Goal: Task Accomplishment & Management: Use online tool/utility

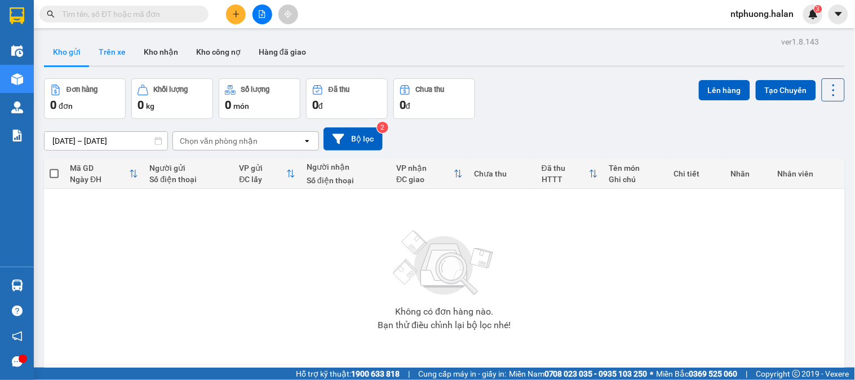
click at [110, 52] on button "Trên xe" at bounding box center [112, 51] width 45 height 27
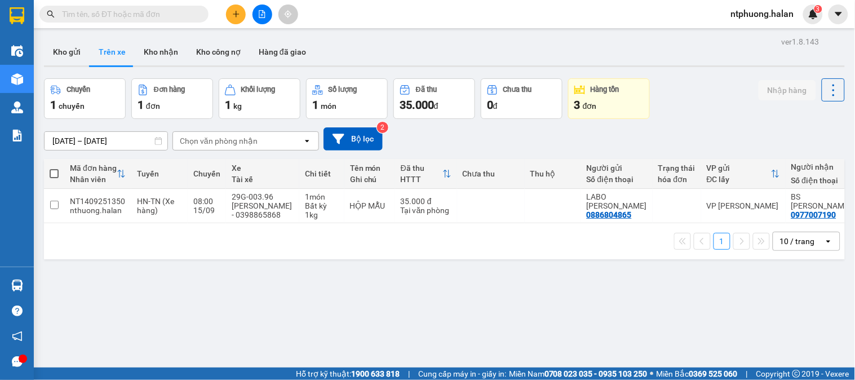
scroll to position [0, 127]
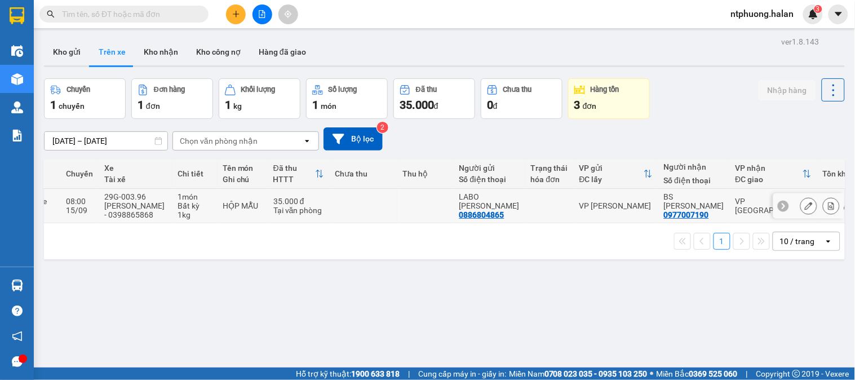
click at [730, 215] on td "VP Phú Bình" at bounding box center [773, 206] width 87 height 34
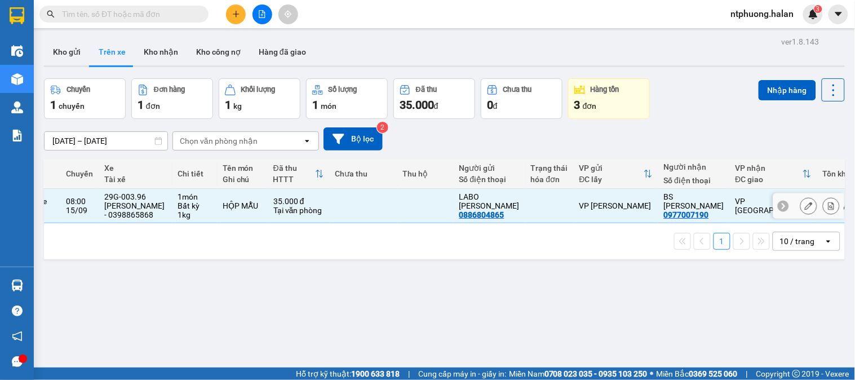
click at [730, 215] on td "VP Phú Bình" at bounding box center [773, 206] width 87 height 34
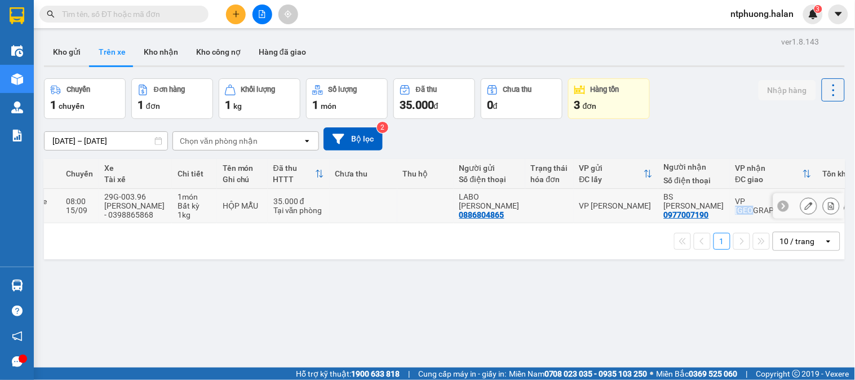
click at [730, 215] on td "VP Phú Bình" at bounding box center [773, 206] width 87 height 34
checkbox input "true"
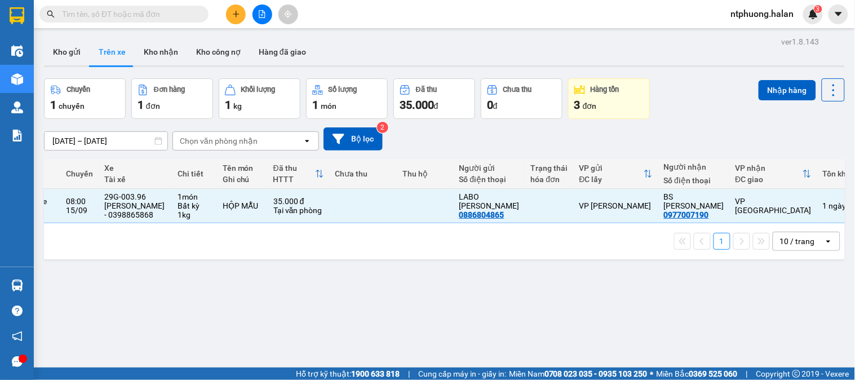
click at [150, 10] on input "text" at bounding box center [128, 14] width 133 height 12
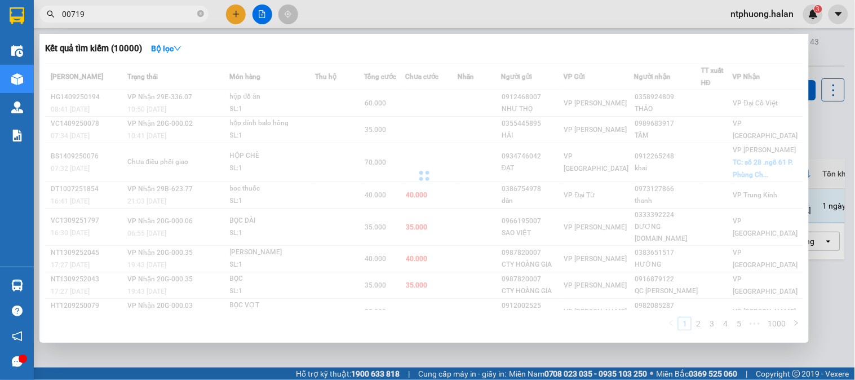
type input "007190"
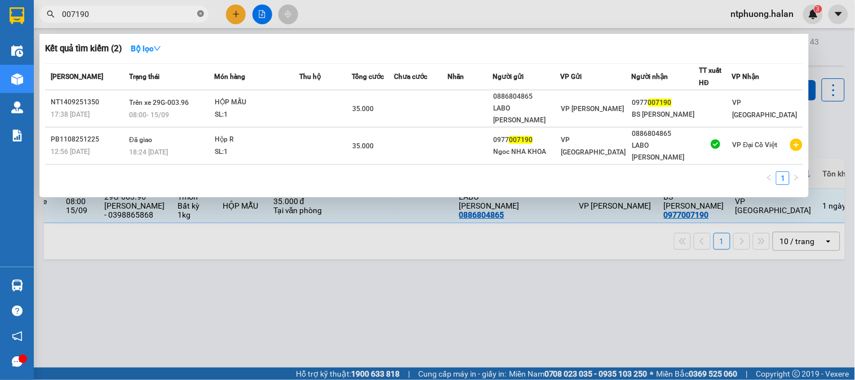
click at [199, 11] on icon "close-circle" at bounding box center [200, 13] width 7 height 7
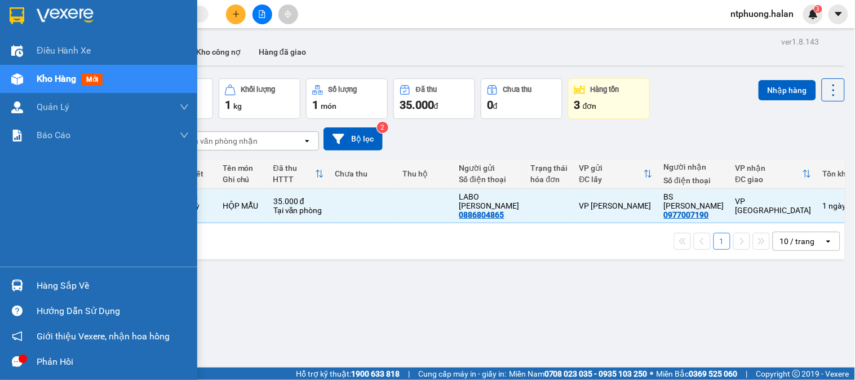
drag, startPoint x: 48, startPoint y: 283, endPoint x: 104, endPoint y: 284, distance: 55.8
click at [48, 284] on div "Hàng sắp về" at bounding box center [113, 285] width 152 height 17
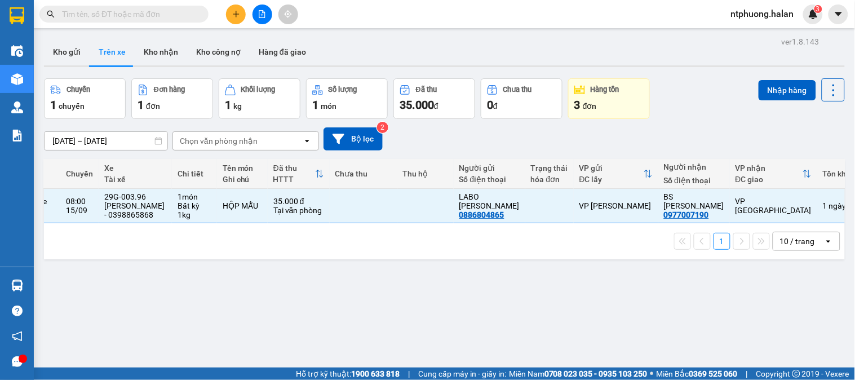
click at [630, 310] on section "Kết quả tìm kiếm ( 2 ) Bộ lọc Mã ĐH Trạng thái Món hàng Thu hộ Tổng cước Chưa c…" at bounding box center [427, 190] width 855 height 380
click at [154, 51] on button "Kho nhận" at bounding box center [161, 51] width 52 height 27
type input "18/07/2025 – 15/09/2025"
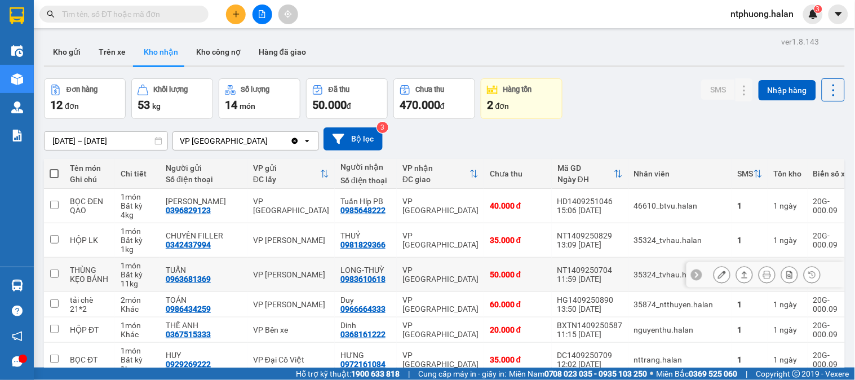
scroll to position [194, 0]
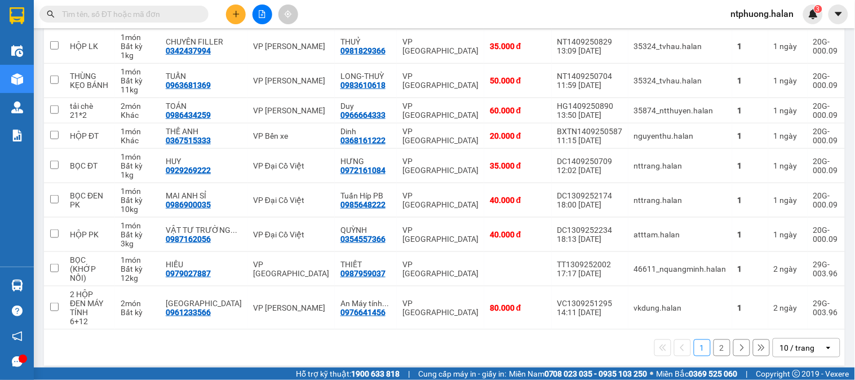
click at [714, 341] on button "2" at bounding box center [722, 347] width 17 height 17
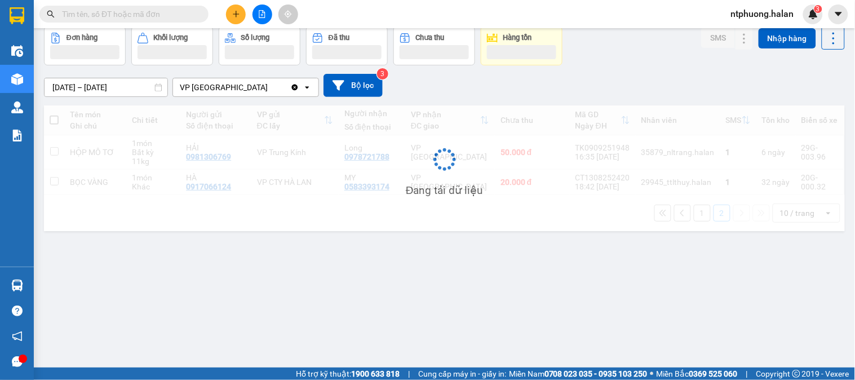
scroll to position [52, 0]
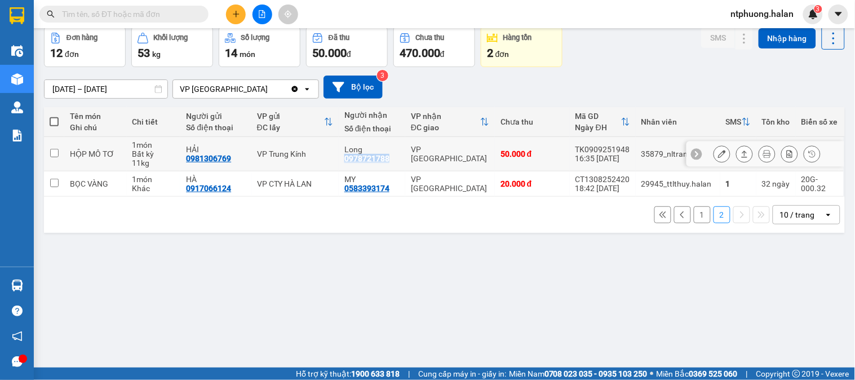
drag, startPoint x: 339, startPoint y: 160, endPoint x: 381, endPoint y: 164, distance: 41.3
click at [381, 164] on td "Long 0978721788" at bounding box center [372, 154] width 67 height 34
checkbox input "true"
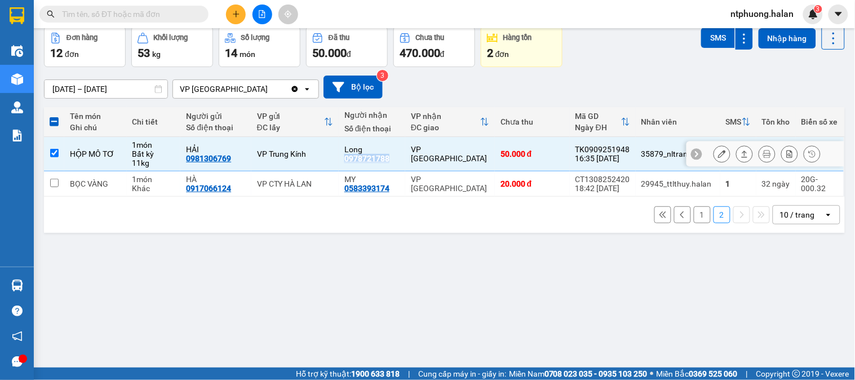
copy div "0978721788"
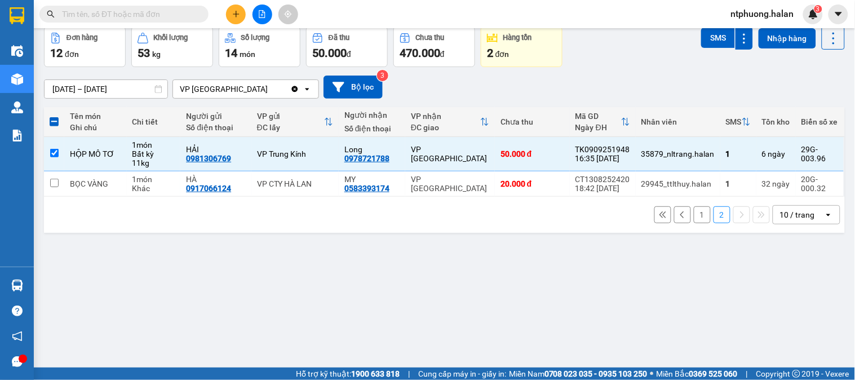
click at [111, 14] on input "text" at bounding box center [128, 14] width 133 height 12
paste input "0978721788"
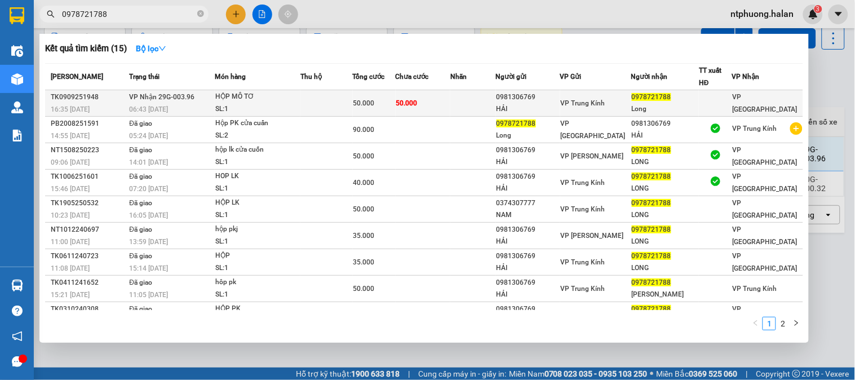
type input "0978721788"
click at [362, 107] on span "50.000" at bounding box center [364, 103] width 21 height 8
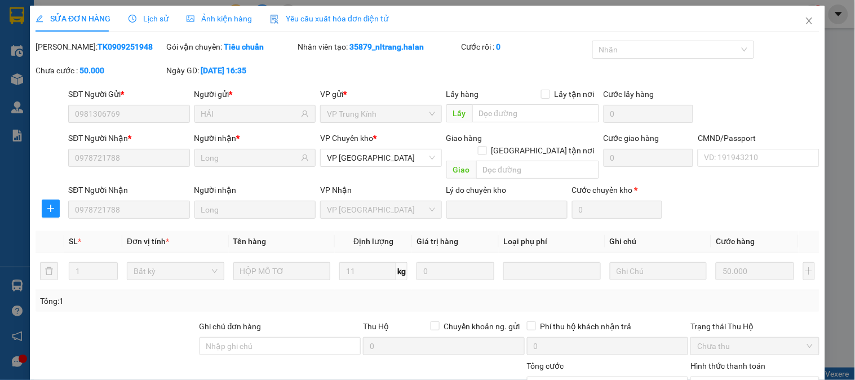
type input "0981306769"
type input "HẢI"
type input "0978721788"
type input "Long"
type input "50.000"
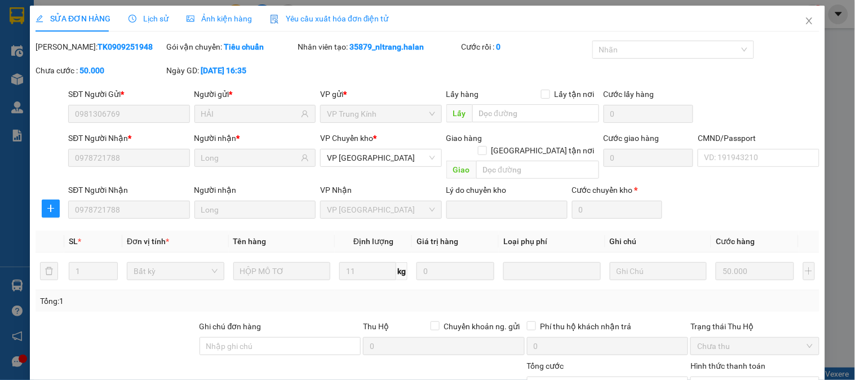
scroll to position [100, 0]
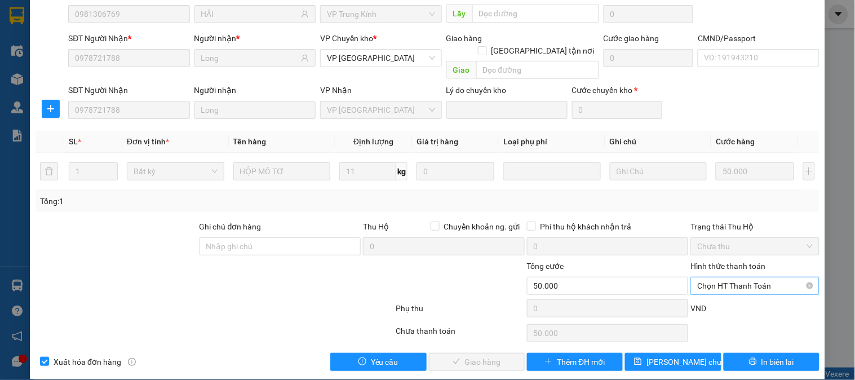
click at [739, 277] on span "Chọn HT Thanh Toán" at bounding box center [754, 285] width 115 height 17
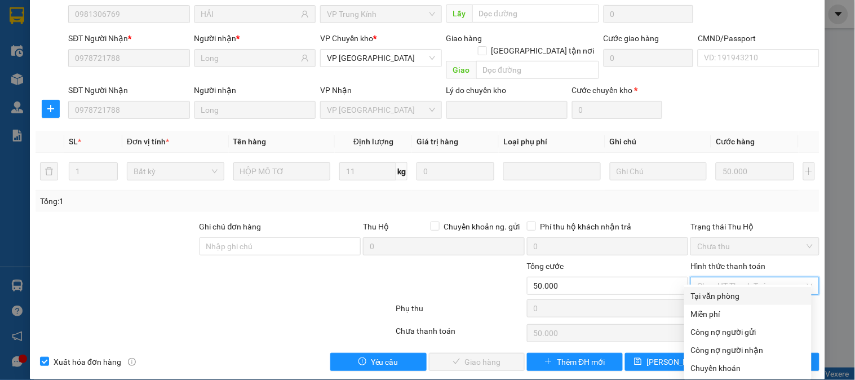
click at [716, 297] on div "Tại văn phòng" at bounding box center [748, 296] width 114 height 12
type input "0"
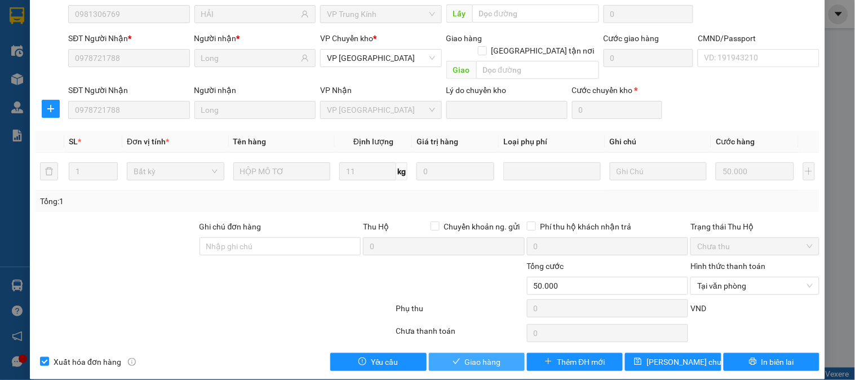
click at [503, 353] on button "Giao hàng" at bounding box center [477, 362] width 96 height 18
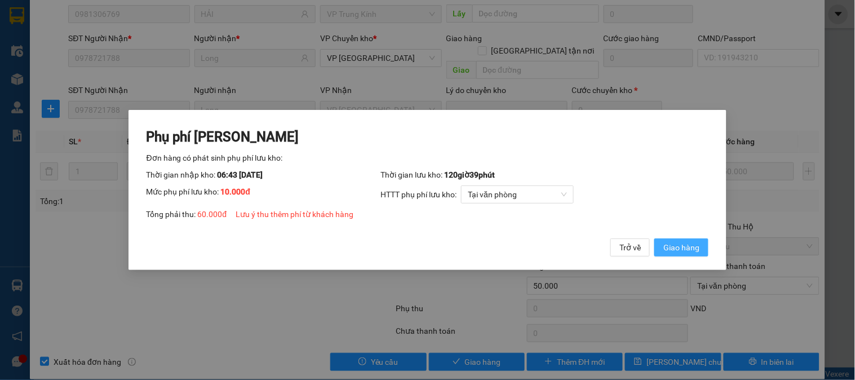
click at [678, 249] on span "Giao hàng" at bounding box center [682, 247] width 36 height 12
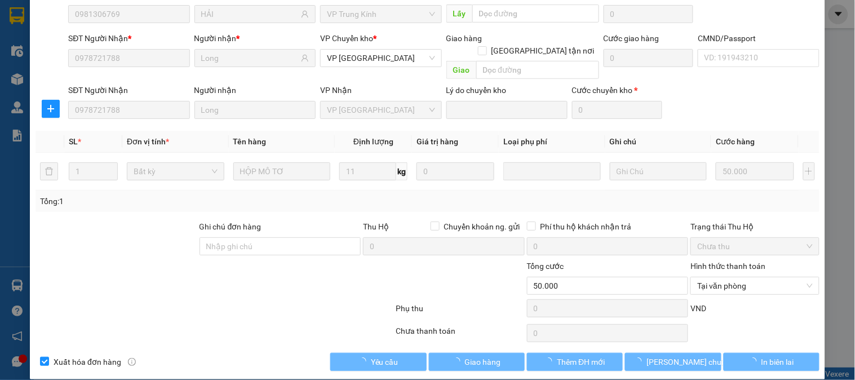
type input "60.000"
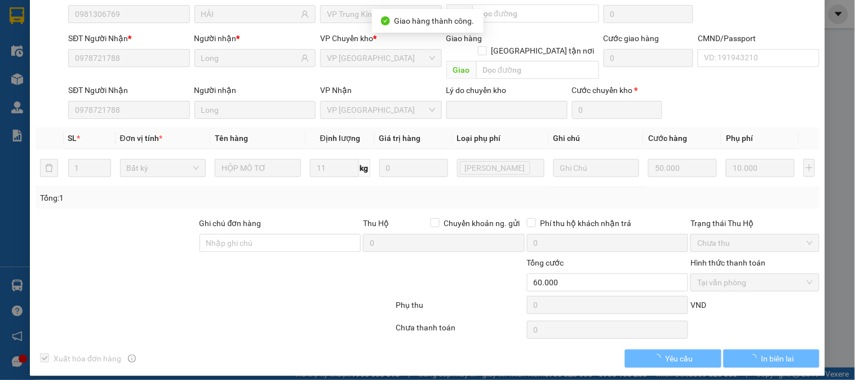
scroll to position [97, 0]
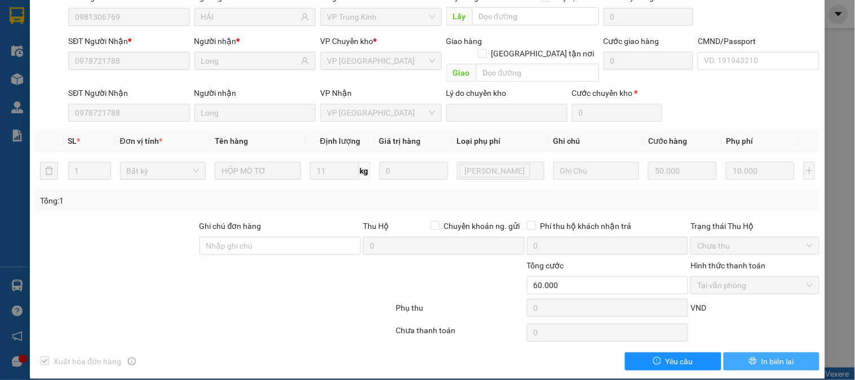
click at [779, 355] on span "In biên lai" at bounding box center [778, 361] width 33 height 12
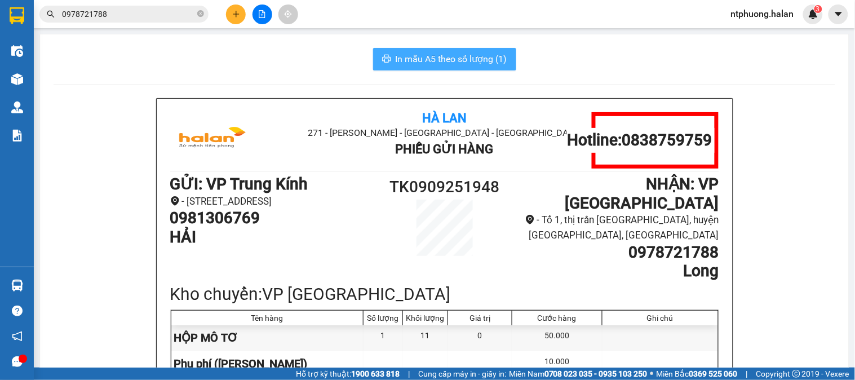
click at [452, 55] on span "In mẫu A5 theo số lượng (1)" at bounding box center [452, 59] width 112 height 14
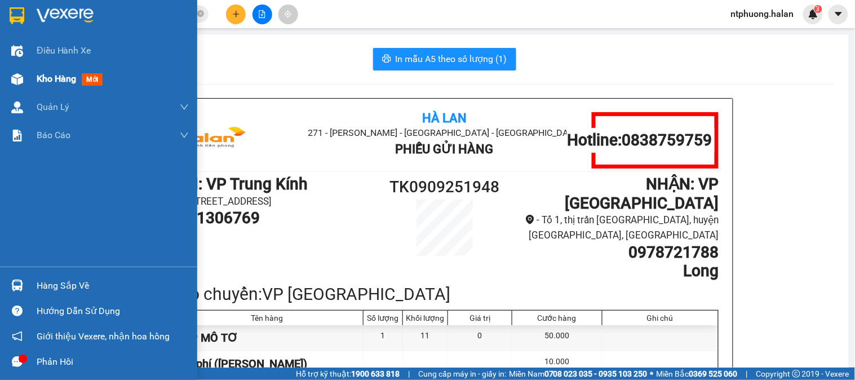
click at [48, 83] on span "Kho hàng" at bounding box center [56, 78] width 39 height 11
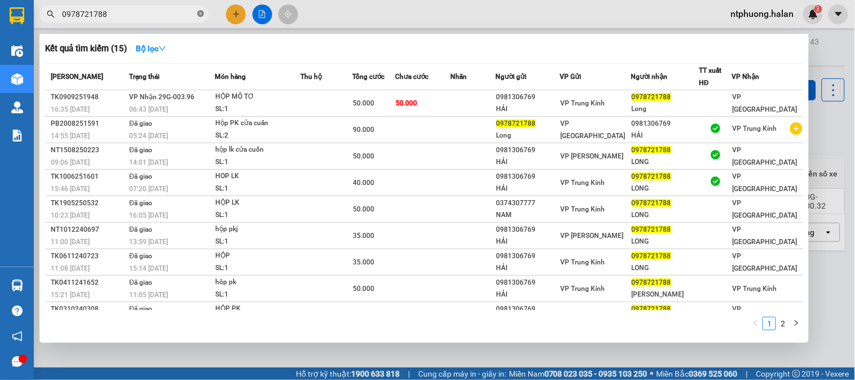
click at [200, 14] on icon "close-circle" at bounding box center [200, 13] width 7 height 7
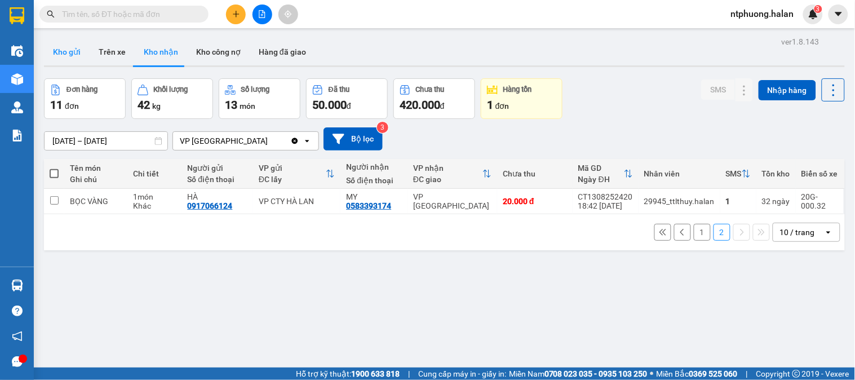
click at [77, 54] on button "Kho gửi" at bounding box center [67, 51] width 46 height 27
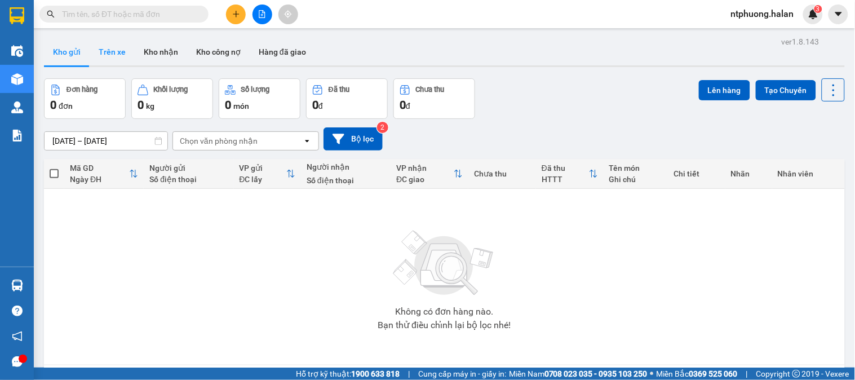
click at [104, 54] on button "Trên xe" at bounding box center [112, 51] width 45 height 27
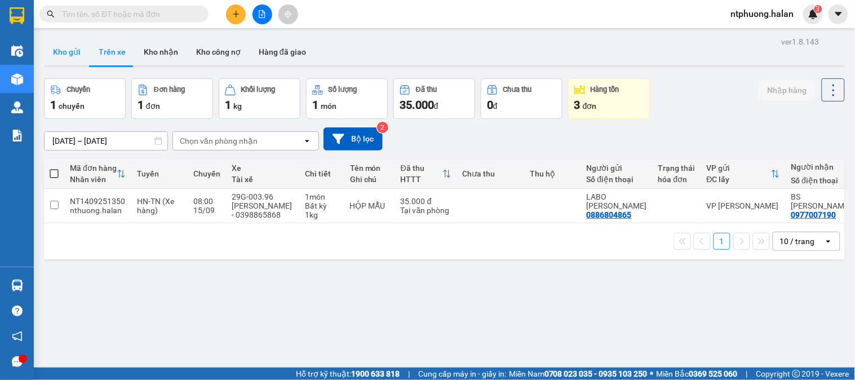
click at [65, 57] on button "Kho gửi" at bounding box center [67, 51] width 46 height 27
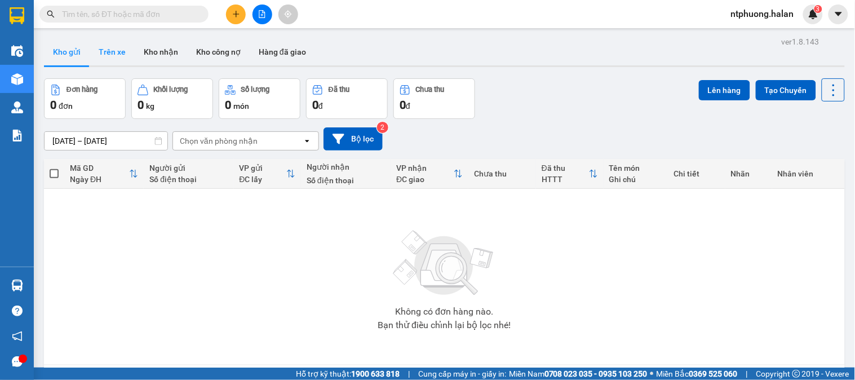
click at [120, 57] on button "Trên xe" at bounding box center [112, 51] width 45 height 27
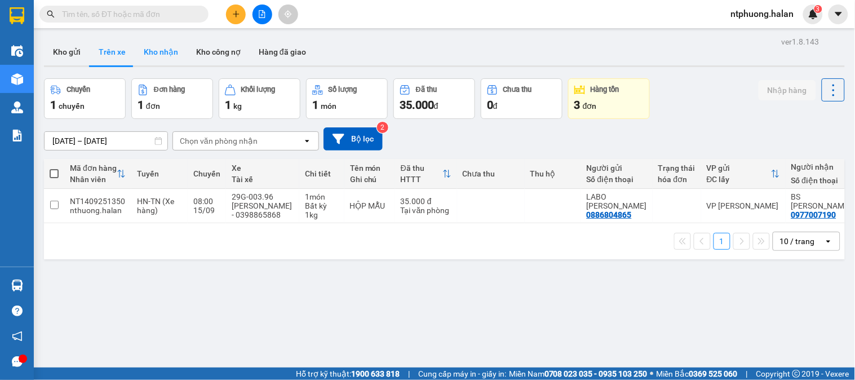
click at [162, 55] on button "Kho nhận" at bounding box center [161, 51] width 52 height 27
type input "18/07/2025 – 15/09/2025"
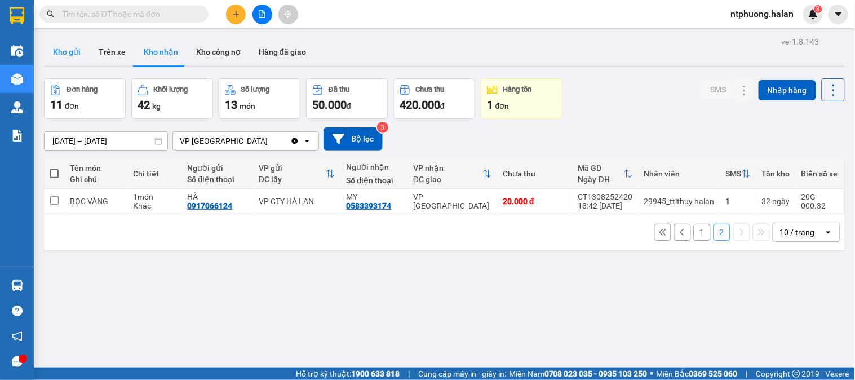
click at [64, 48] on button "Kho gửi" at bounding box center [67, 51] width 46 height 27
